Goal: Check status: Check status

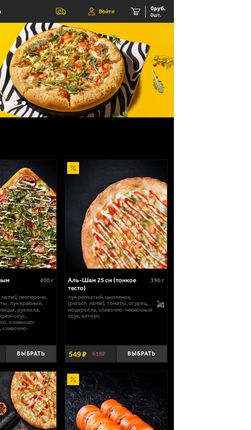
click at [203, 4] on link "Войти" at bounding box center [206, 7] width 27 height 14
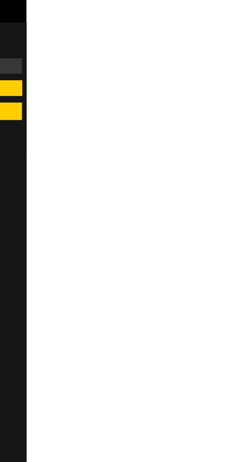
type input "[PHONE_NUMBER]"
click at [249, 69] on button "Отправить код" at bounding box center [183, 68] width 131 height 11
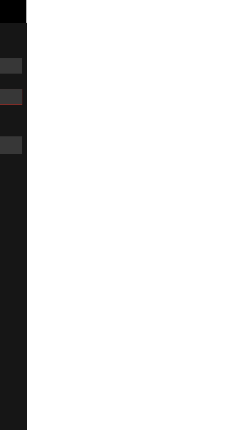
click at [249, 59] on input "Код из СМС" at bounding box center [183, 60] width 131 height 10
click at [249, 59] on input "973" at bounding box center [183, 60] width 131 height 10
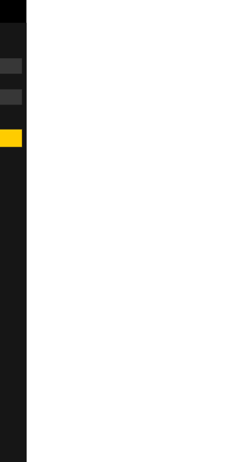
type input "973696"
click at [249, 84] on button "Войти" at bounding box center [183, 85] width 131 height 11
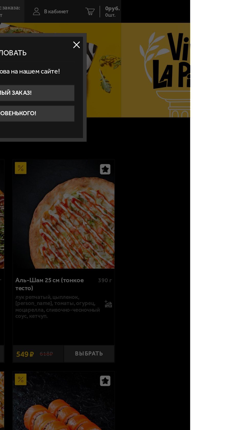
click at [185, 26] on button at bounding box center [181, 28] width 8 height 8
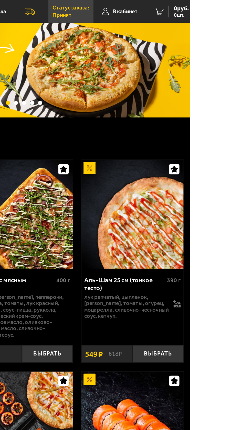
click at [173, 6] on p "Статус заказа:" at bounding box center [177, 4] width 23 height 3
